Goal: Find specific page/section: Find specific page/section

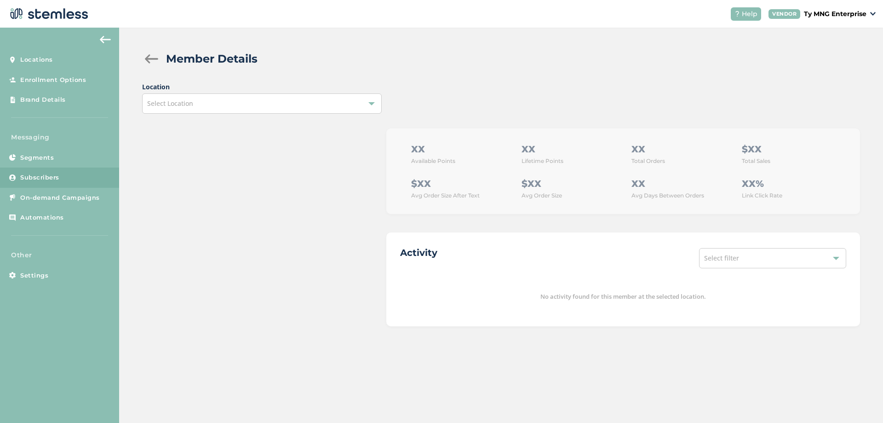
click at [356, 96] on div "Select Location" at bounding box center [261, 103] width 239 height 20
click at [565, 61] on div "Member Details" at bounding box center [509, 59] width 686 height 17
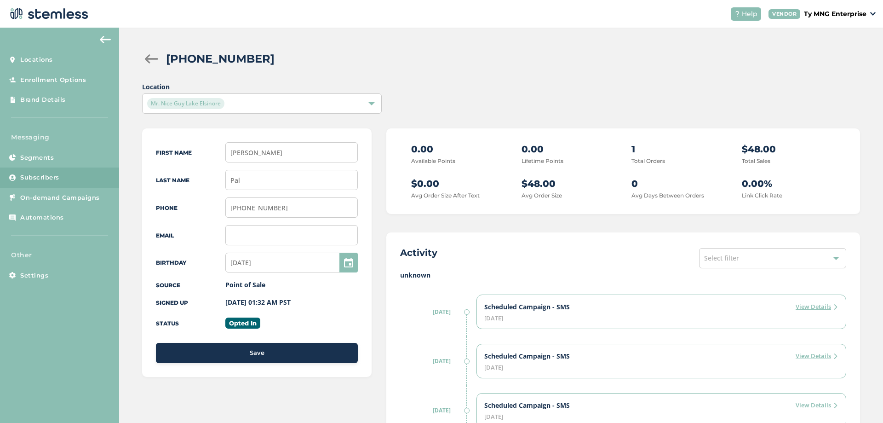
click at [430, 97] on div "Location Mr. Nice [GEOGRAPHIC_DATA]" at bounding box center [501, 98] width 718 height 32
